Goal: Transaction & Acquisition: Purchase product/service

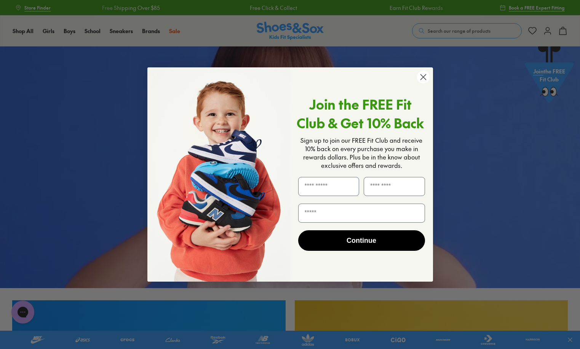
click at [426, 76] on circle "Close dialog" at bounding box center [423, 77] width 13 height 13
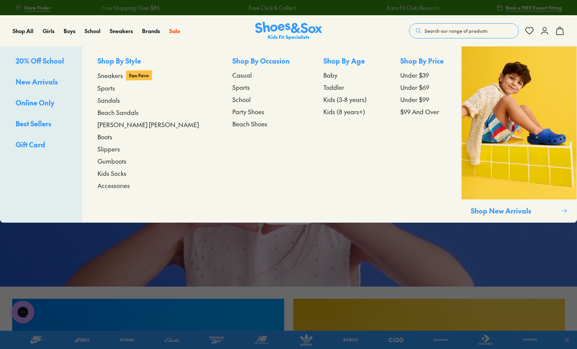
click at [324, 76] on span "Baby" at bounding box center [331, 75] width 14 height 9
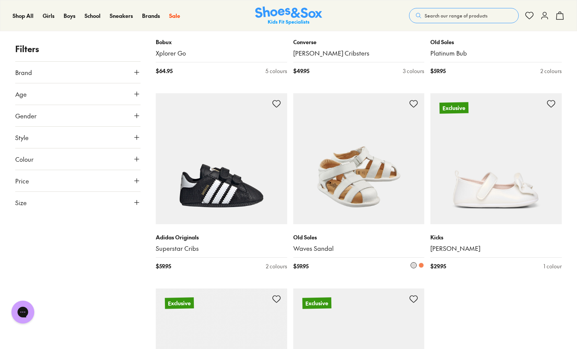
scroll to position [1872, 0]
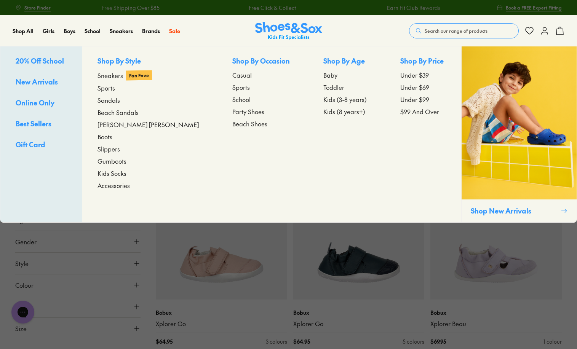
click at [116, 175] on span "Kids Socks" at bounding box center [112, 173] width 29 height 9
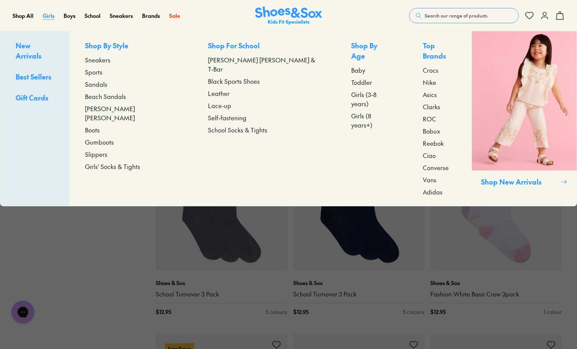
scroll to position [765, 0]
